Goal: Obtain resource: Obtain resource

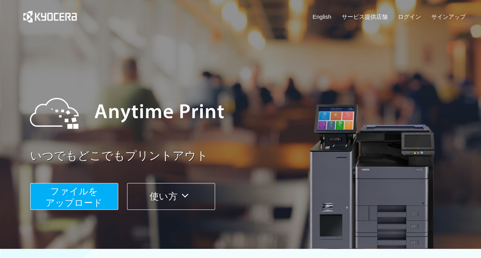
click at [72, 195] on span "ファイルを ​​アップロード" at bounding box center [74, 197] width 57 height 22
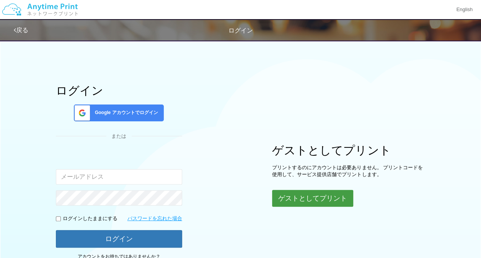
click at [334, 190] on button "ゲストとしてプリント" at bounding box center [312, 198] width 81 height 17
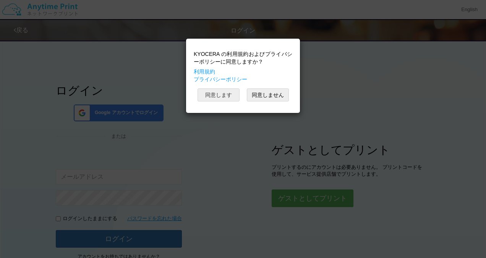
click at [225, 96] on button "同意します" at bounding box center [219, 94] width 42 height 13
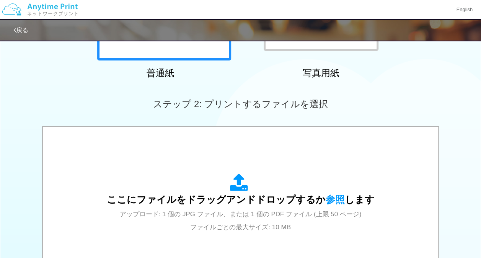
scroll to position [166, 0]
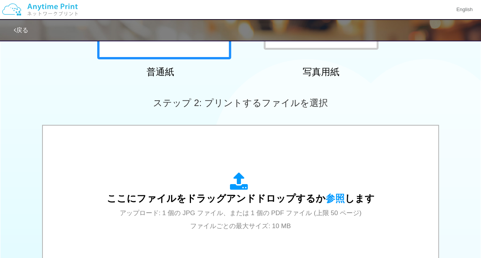
click at [220, 183] on div "ここにファイルをドラッグアンドドロップするか 参照 します アップロード: 1 個の JPG ファイル、または 1 個の PDF ファイル (上限 50 ペー…" at bounding box center [241, 202] width 268 height 60
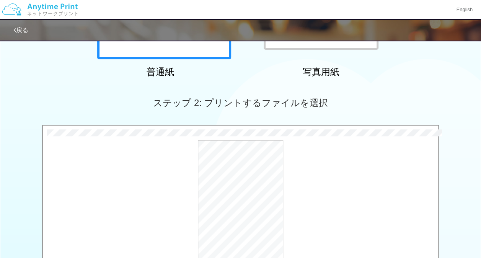
scroll to position [324, 0]
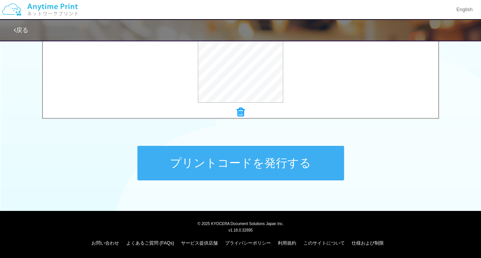
click at [319, 162] on button "プリントコードを発行する" at bounding box center [240, 163] width 207 height 34
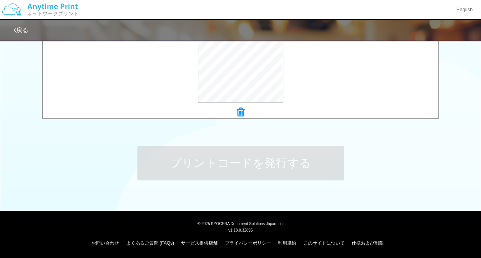
scroll to position [0, 0]
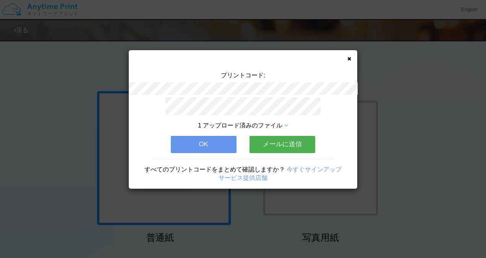
click at [222, 146] on button "OK" at bounding box center [204, 144] width 66 height 17
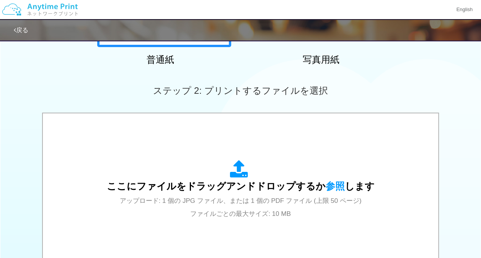
scroll to position [179, 0]
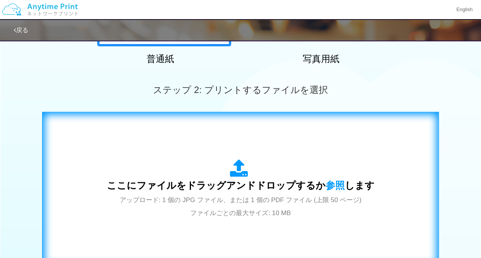
click at [221, 159] on div "ここにファイルをドラッグアンドドロップするか 参照 します アップロード: 1 個の JPG ファイル、または 1 個の PDF ファイル (上限 50 ペー…" at bounding box center [241, 189] width 268 height 60
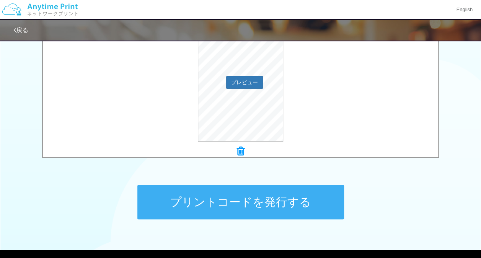
scroll to position [324, 0]
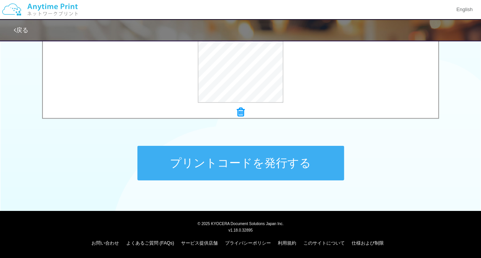
click at [233, 164] on button "プリントコードを発行する" at bounding box center [240, 163] width 207 height 34
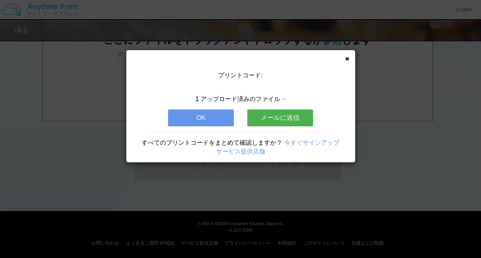
scroll to position [0, 0]
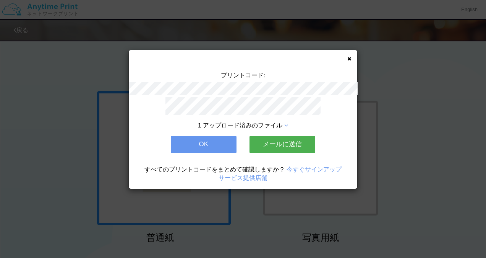
click at [203, 144] on button "OK" at bounding box center [204, 144] width 66 height 17
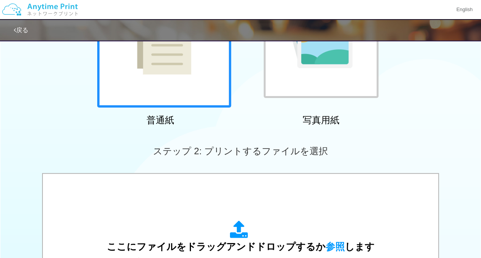
scroll to position [125, 0]
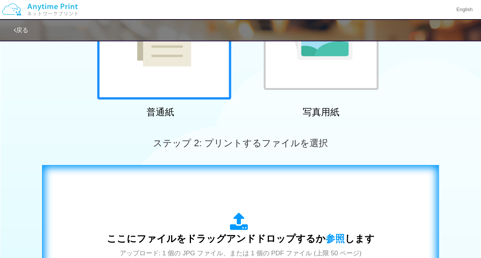
click at [229, 220] on div "ここにファイルをドラッグアンドドロップするか 参照 します アップロード: 1 個の JPG ファイル、または 1 個の PDF ファイル (上限 50 ペー…" at bounding box center [241, 242] width 268 height 60
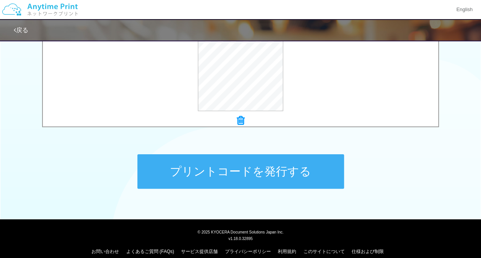
scroll to position [317, 0]
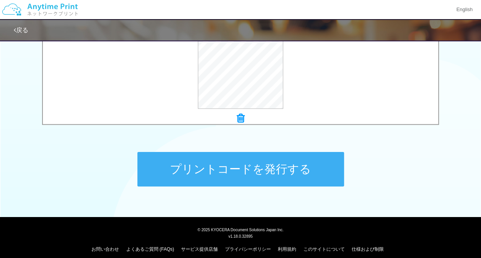
click at [247, 180] on button "プリントコードを発行する" at bounding box center [240, 169] width 207 height 34
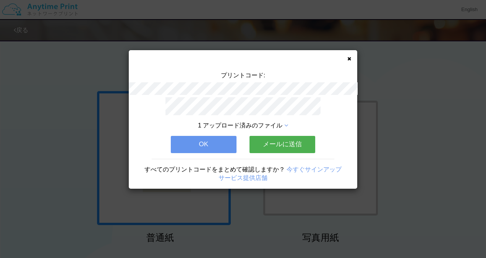
click at [218, 140] on button "OK" at bounding box center [204, 144] width 66 height 17
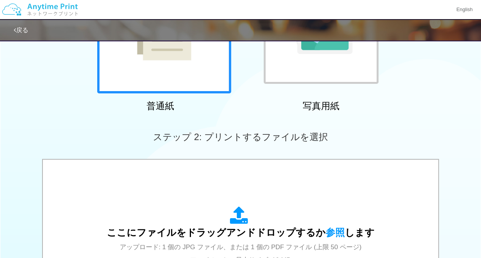
scroll to position [139, 0]
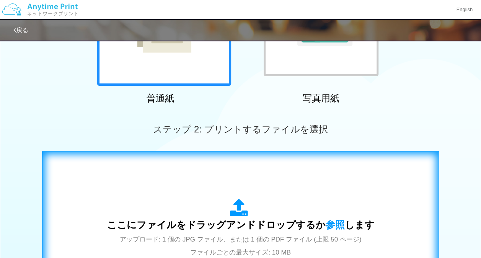
click at [245, 197] on div "ここにファイルをドラッグアンドドロップするか 参照 します アップロード: 1 個の JPG ファイル、または 1 個の PDF ファイル (上限 50 ペー…" at bounding box center [240, 228] width 381 height 138
click at [262, 187] on div "ここにファイルをドラッグアンドドロップするか 参照 します アップロード: 1 個の JPG ファイル、または 1 個の PDF ファイル (上限 50 ペー…" at bounding box center [240, 228] width 381 height 138
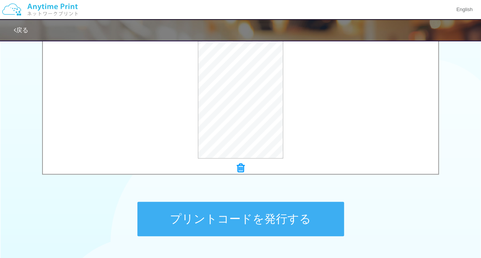
scroll to position [270, 0]
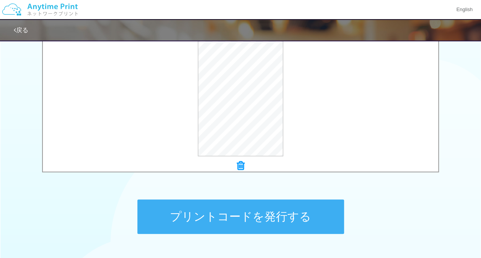
click at [233, 218] on button "プリントコードを発行する" at bounding box center [240, 216] width 207 height 34
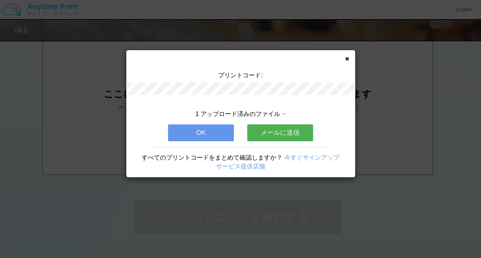
scroll to position [0, 0]
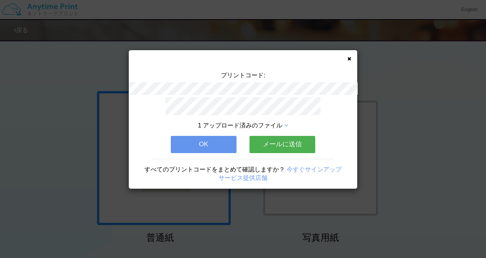
click at [223, 143] on button "OK" at bounding box center [204, 144] width 66 height 17
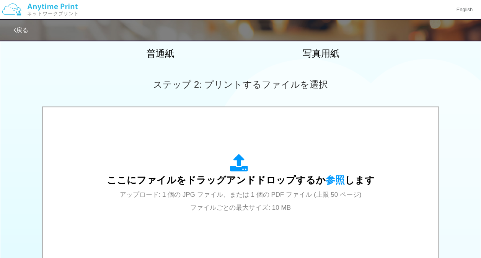
scroll to position [184, 0]
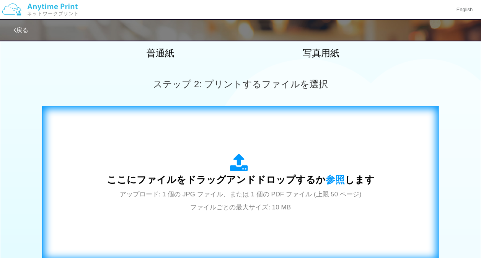
click at [162, 138] on div "ここにファイルをドラッグアンドドロップするか 参照 します アップロード: 1 個の JPG ファイル、または 1 個の PDF ファイル (上限 50 ペー…" at bounding box center [240, 183] width 381 height 138
click at [173, 174] on span "ここにファイルをドラッグアンドドロップするか 参照 します" at bounding box center [241, 179] width 268 height 11
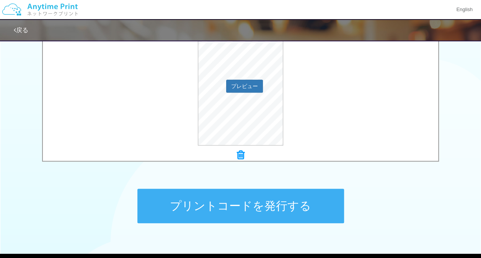
scroll to position [324, 0]
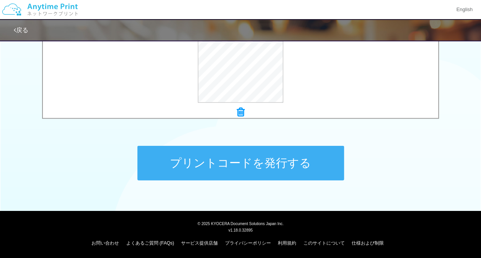
click at [270, 173] on button "プリントコードを発行する" at bounding box center [240, 163] width 207 height 34
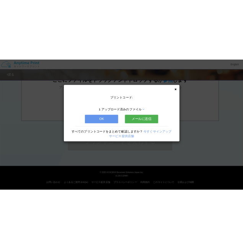
scroll to position [0, 0]
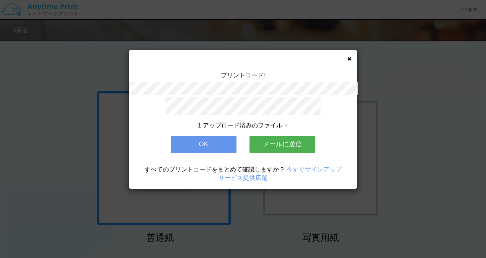
click at [213, 147] on button "OK" at bounding box center [204, 144] width 66 height 17
